Goal: Task Accomplishment & Management: Complete application form

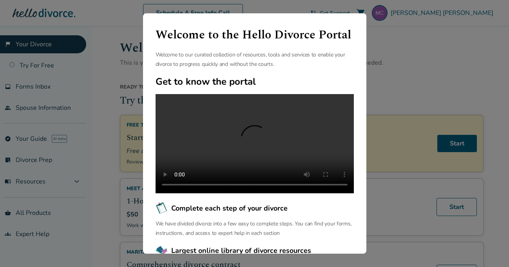
scroll to position [85, 0]
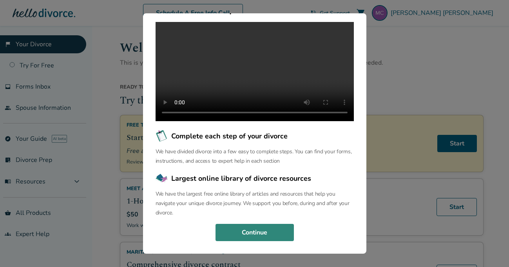
click at [272, 228] on button "Continue" at bounding box center [254, 232] width 78 height 17
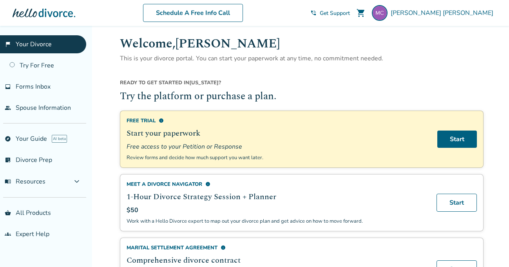
scroll to position [0, 0]
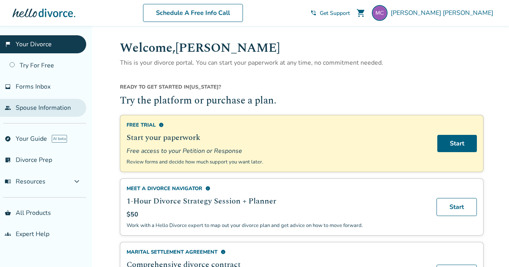
click at [62, 107] on link "people Spouse Information" at bounding box center [43, 108] width 86 height 18
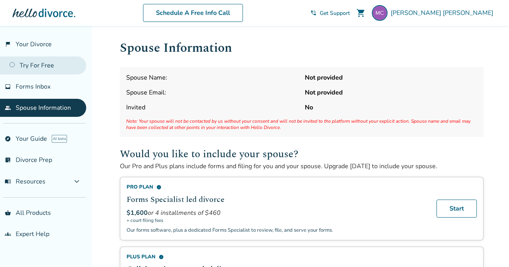
click at [48, 65] on link "Try For Free" at bounding box center [43, 65] width 86 height 18
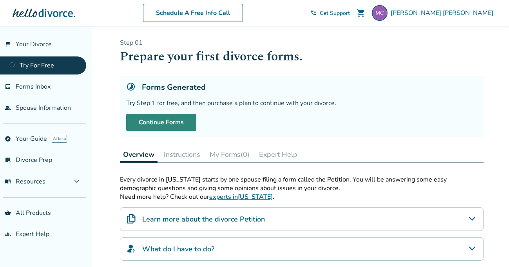
click at [182, 126] on link "Continue Forms" at bounding box center [161, 122] width 70 height 17
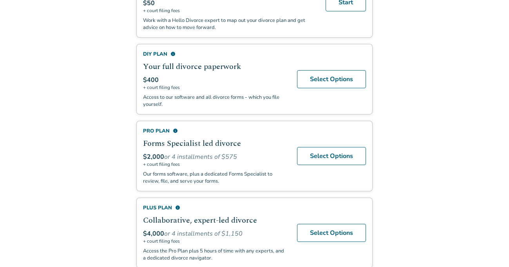
scroll to position [248, 0]
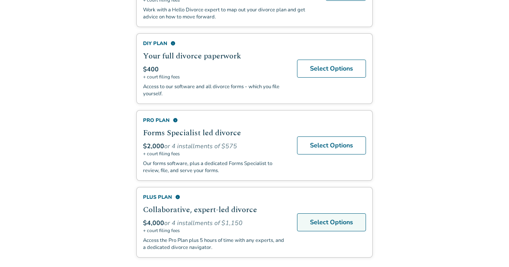
click at [348, 222] on link "Select Options" at bounding box center [331, 222] width 69 height 18
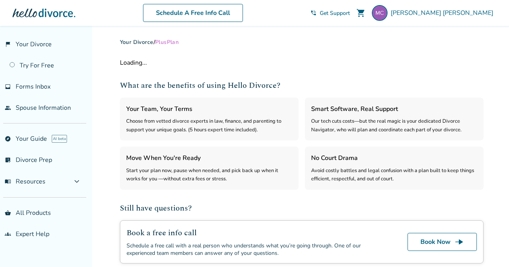
select select "***"
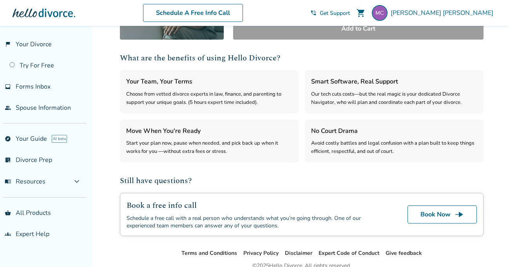
scroll to position [224, 0]
